Goal: Task Accomplishment & Management: Use online tool/utility

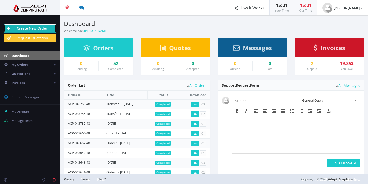
drag, startPoint x: 48, startPoint y: 27, endPoint x: 51, endPoint y: 26, distance: 3.7
click at [48, 27] on link "Create New Order" at bounding box center [30, 28] width 53 height 9
